Goal: Task Accomplishment & Management: Complete application form

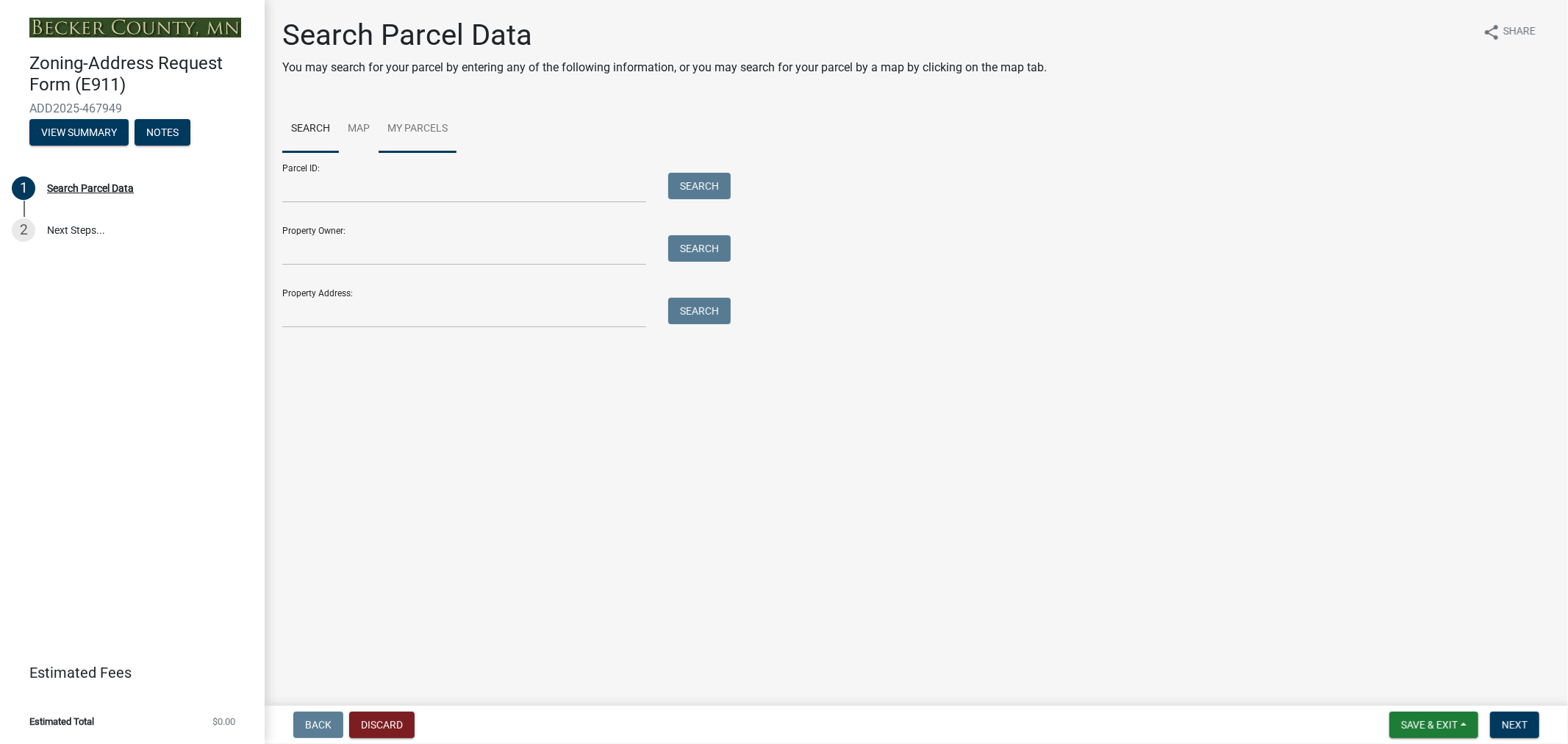
click at [413, 125] on link "My Parcels" at bounding box center [418, 129] width 78 height 47
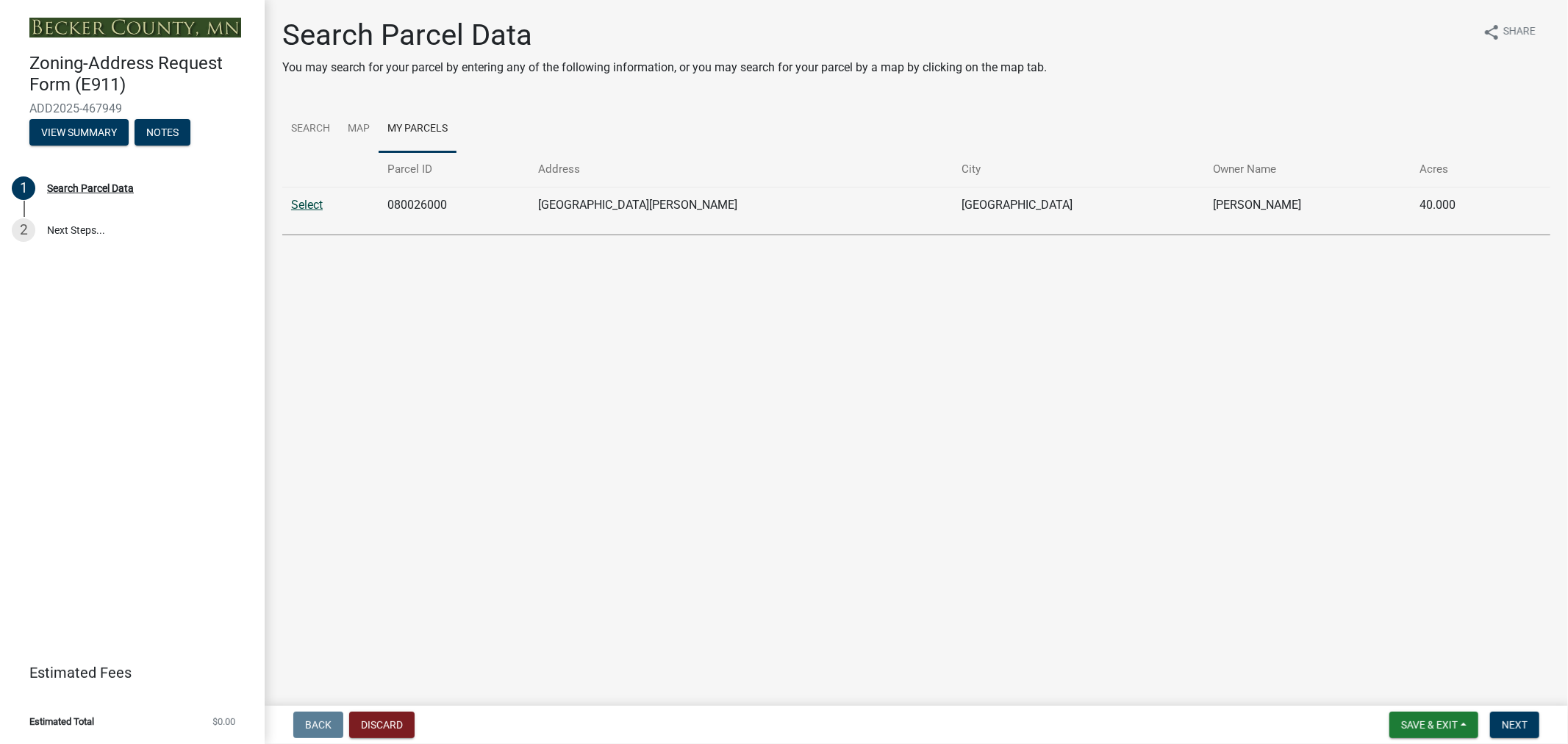
click at [318, 208] on link "Select" at bounding box center [307, 205] width 31 height 14
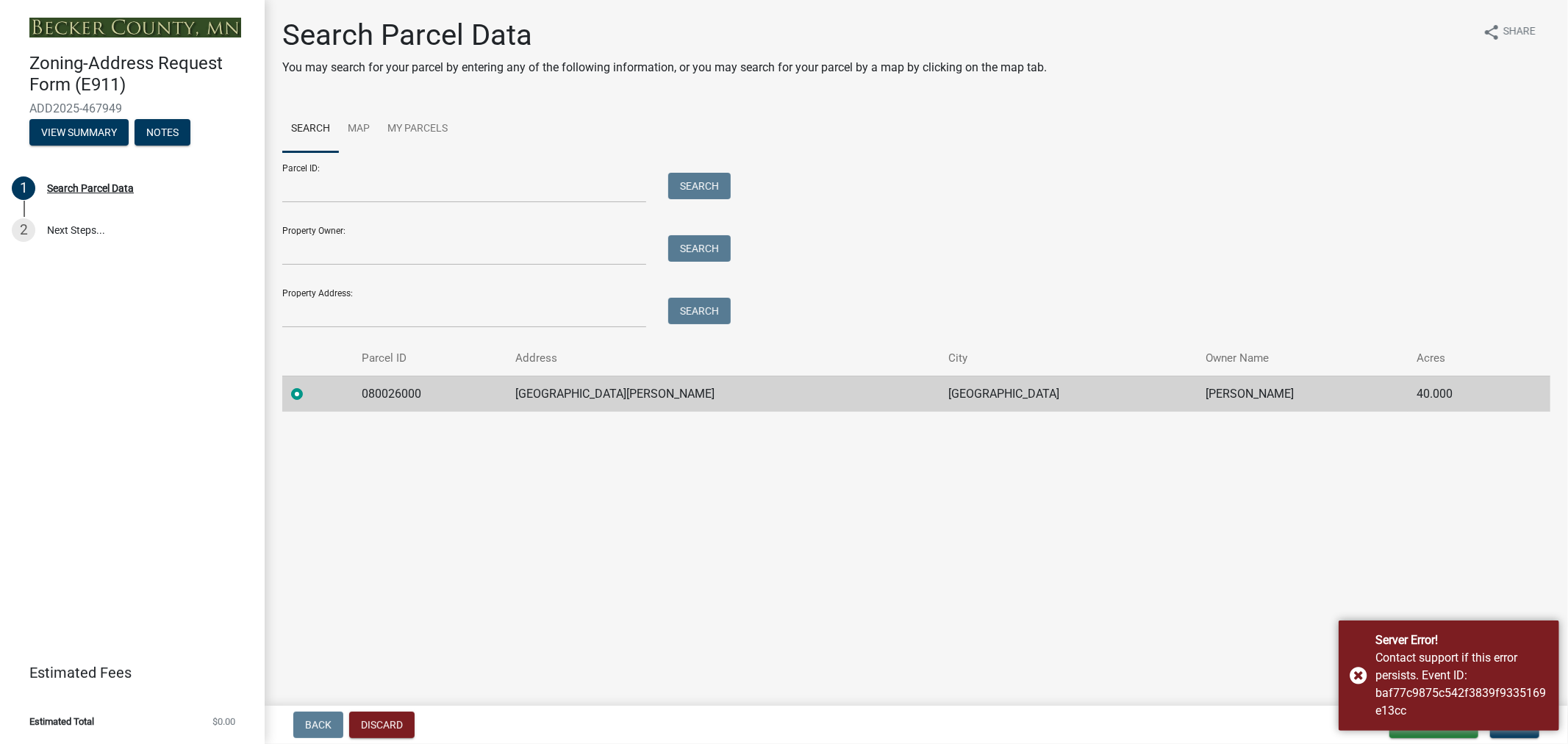
click at [416, 393] on td "080026000" at bounding box center [430, 394] width 154 height 36
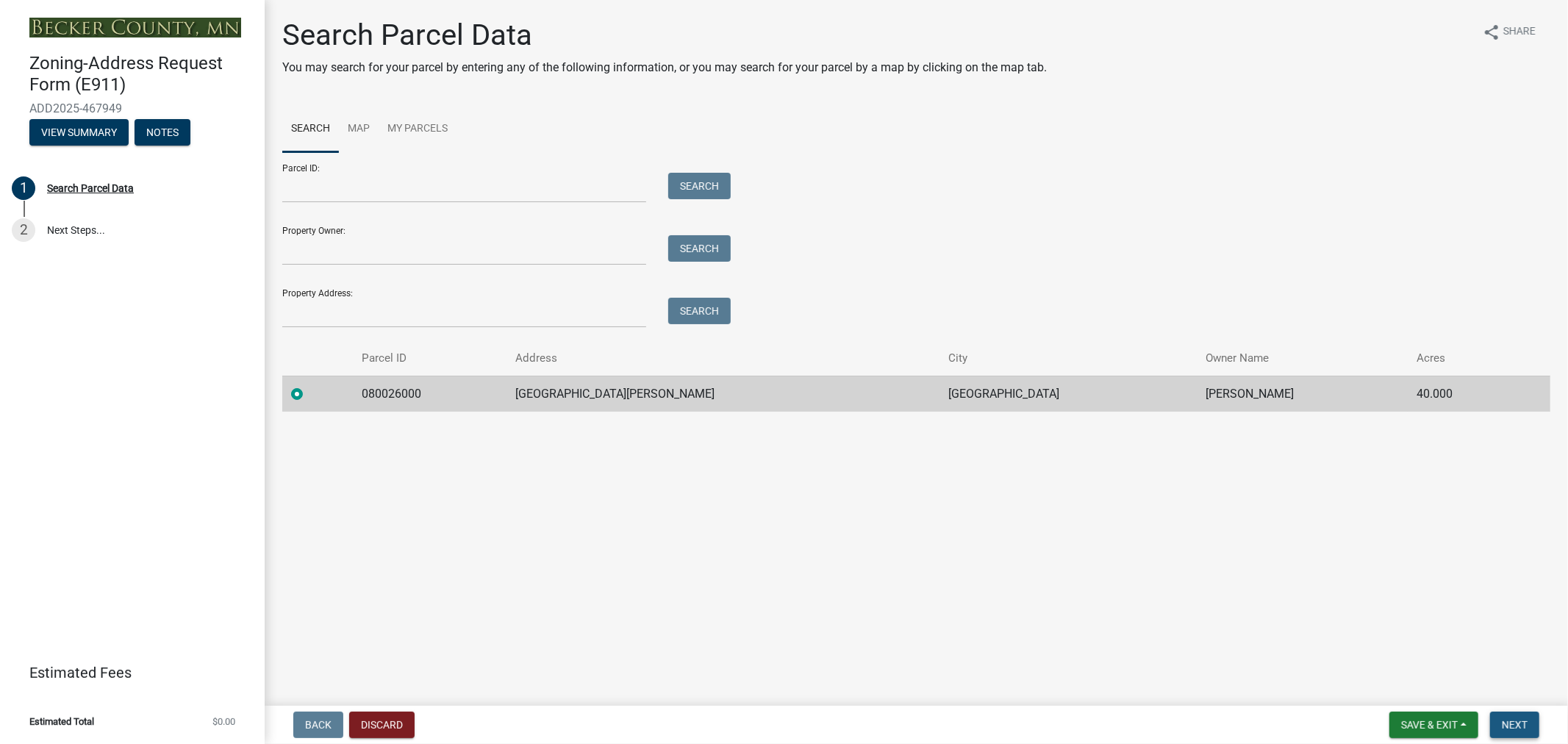
click at [1500, 721] on button "Next" at bounding box center [1515, 725] width 49 height 27
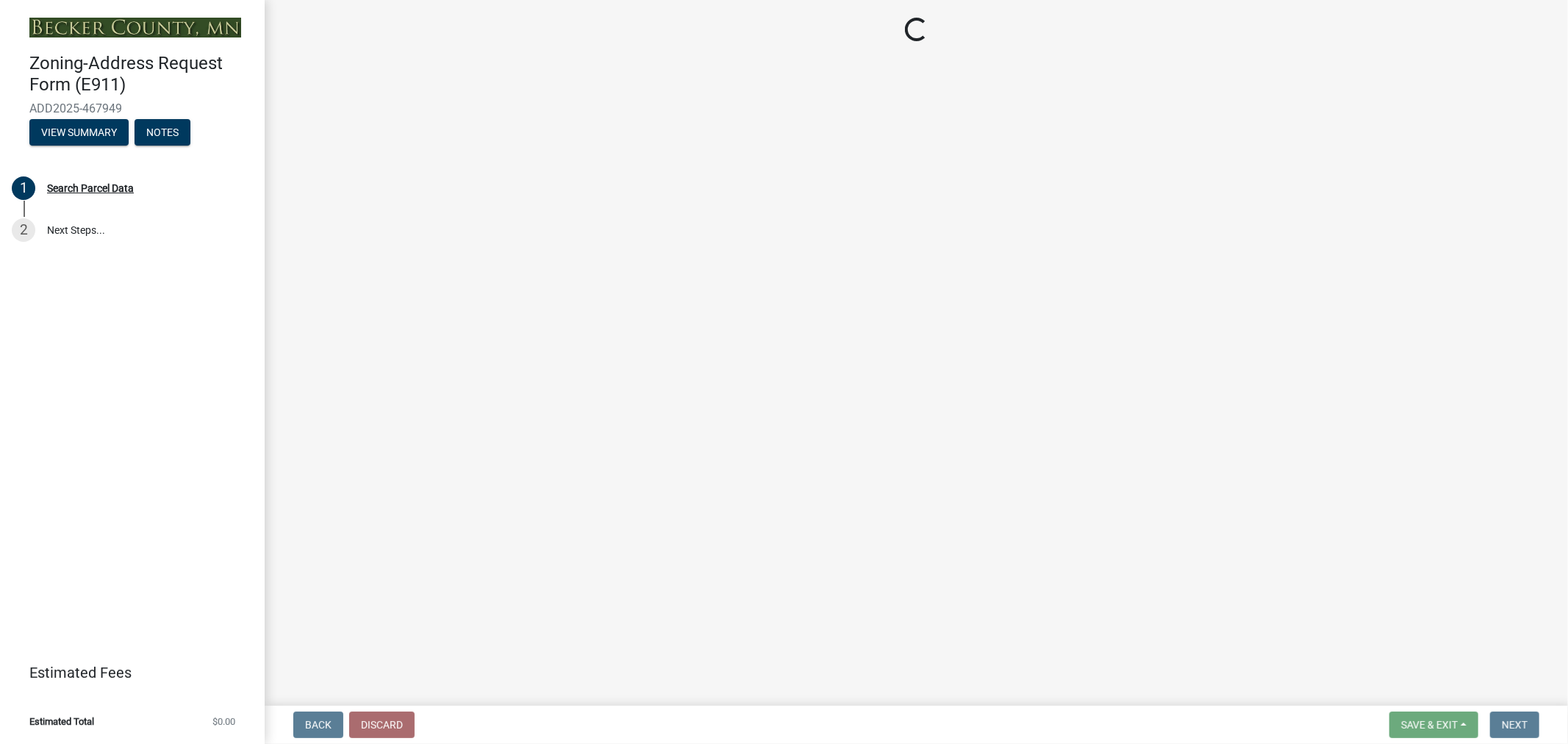
select select "e7b26e63-6779-410d-8d26-0e3e9a38054a"
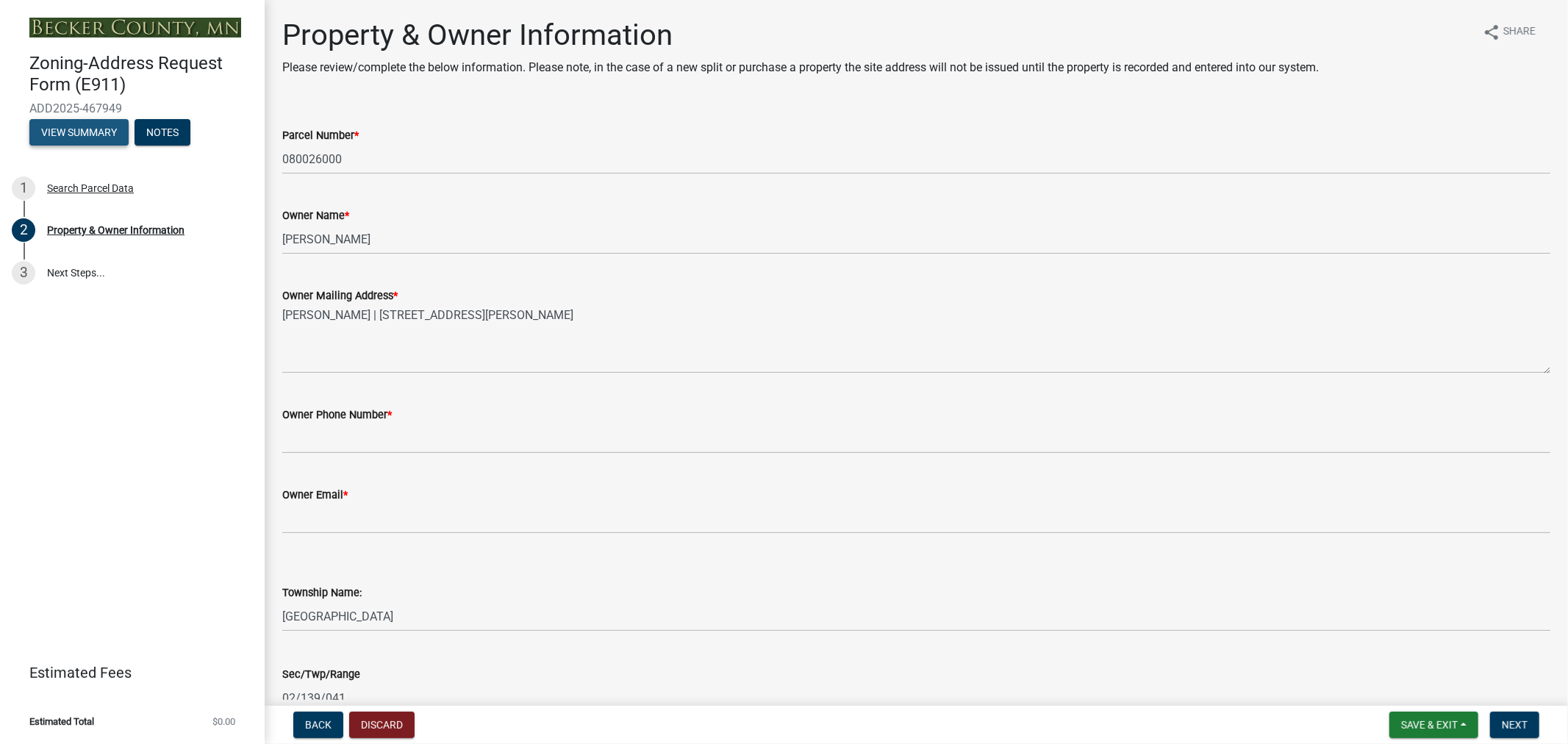
click at [56, 126] on button "View Summary" at bounding box center [79, 132] width 100 height 27
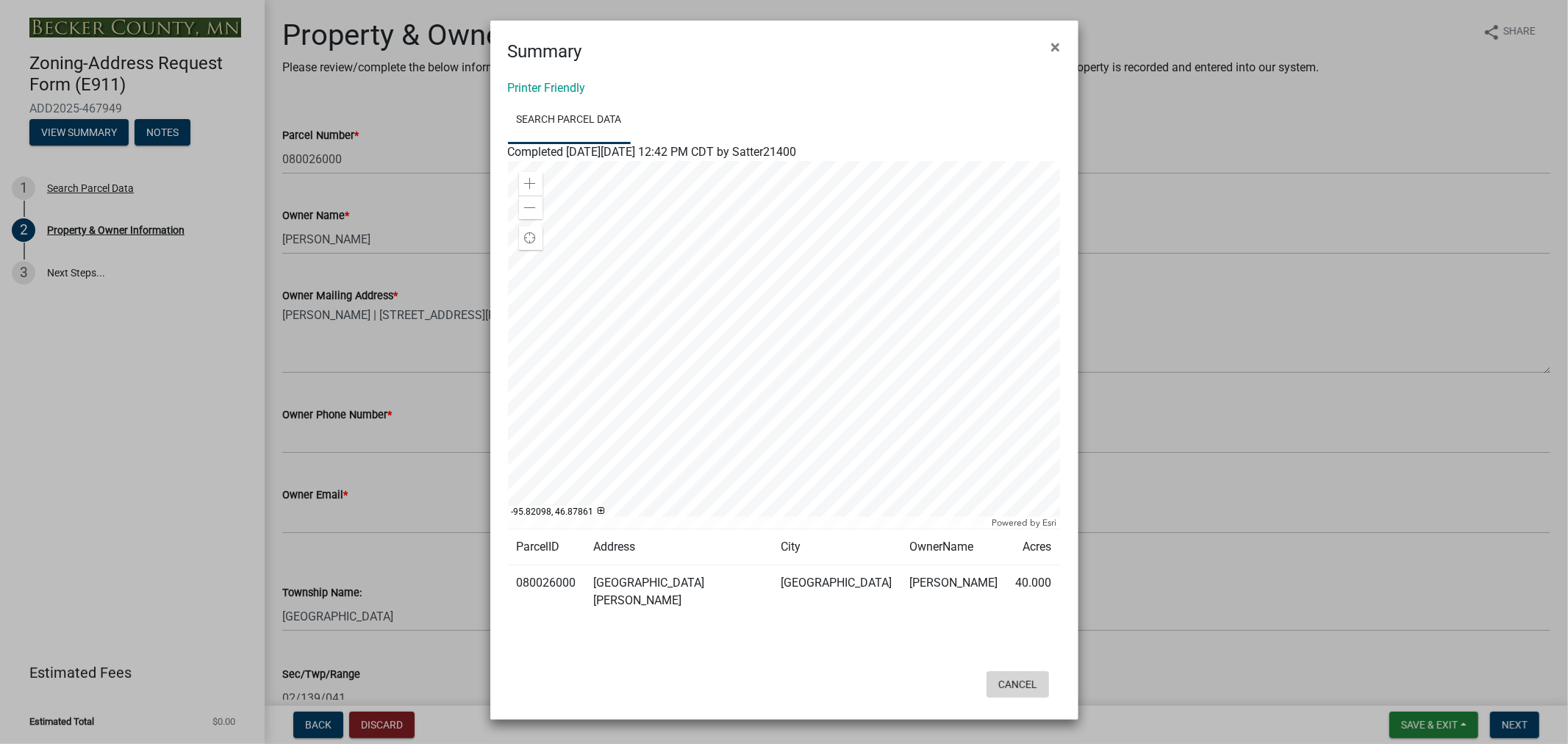
click at [1022, 671] on button "Cancel" at bounding box center [1018, 684] width 63 height 27
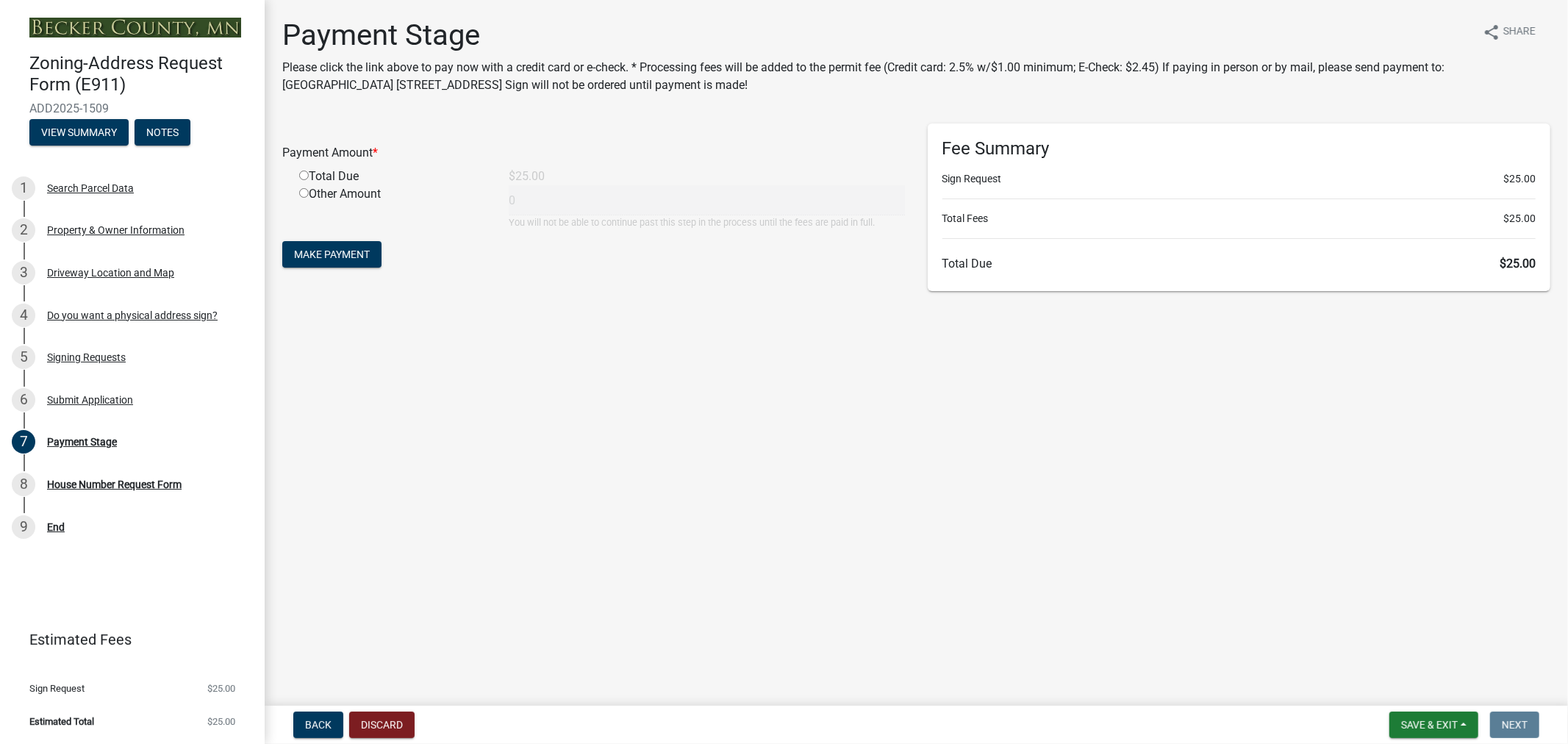
click at [300, 174] on input "radio" at bounding box center [304, 175] width 9 height 9
radio input "true"
type input "25"
click at [324, 249] on span "Make Payment" at bounding box center [332, 254] width 76 height 12
